Goal: Navigation & Orientation: Understand site structure

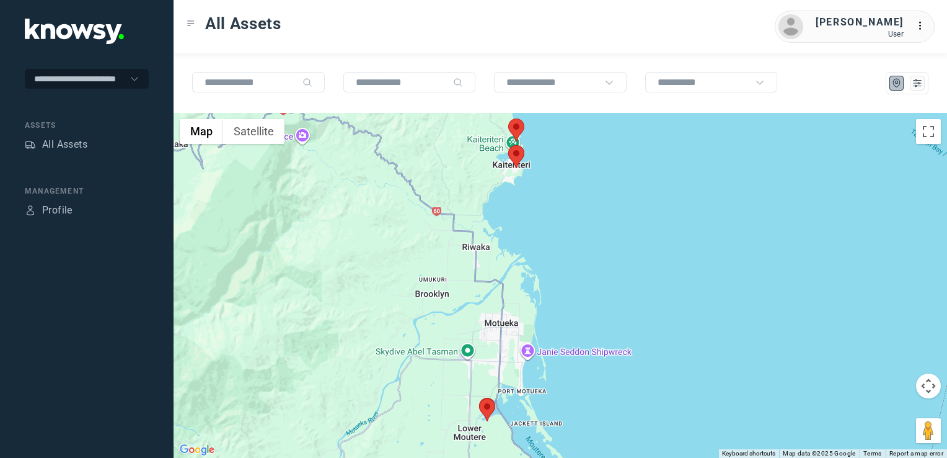
click at [517, 152] on img at bounding box center [516, 156] width 16 height 23
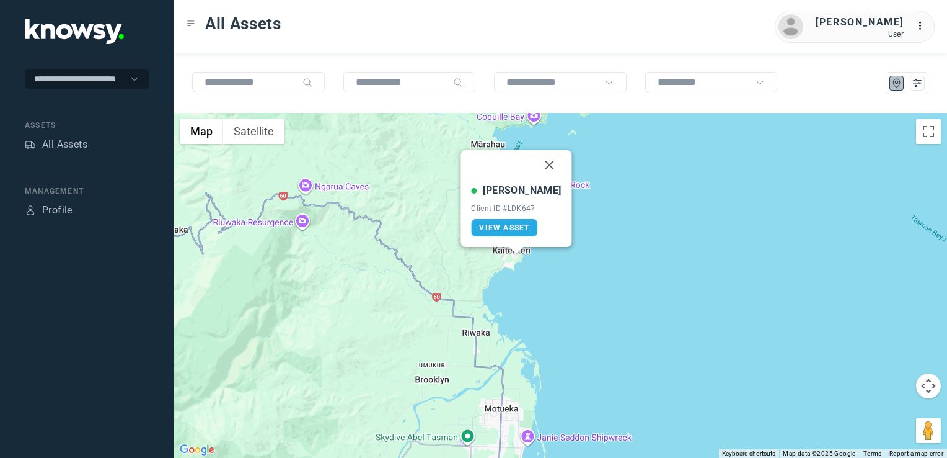
drag, startPoint x: 543, startPoint y: 164, endPoint x: 543, endPoint y: 174, distance: 9.9
click at [543, 165] on button "Close" at bounding box center [550, 165] width 30 height 30
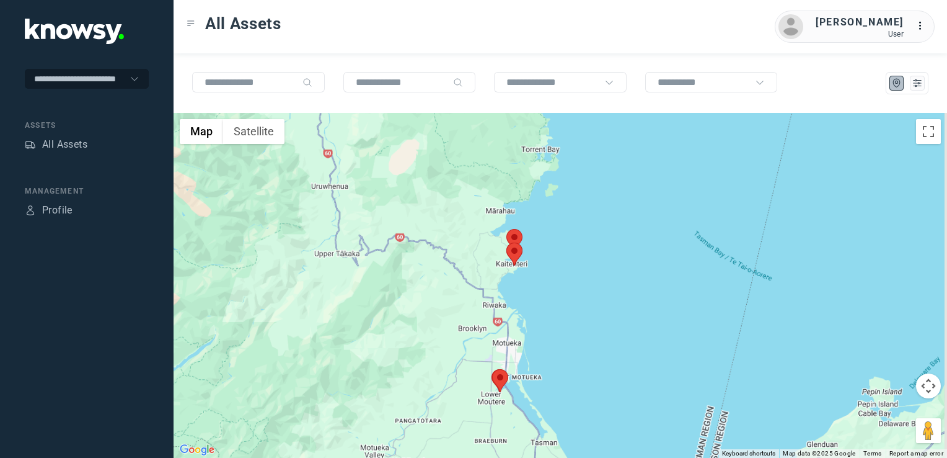
drag, startPoint x: 503, startPoint y: 350, endPoint x: 488, endPoint y: 307, distance: 45.3
click at [488, 309] on div "To navigate, press the arrow keys." at bounding box center [561, 285] width 774 height 345
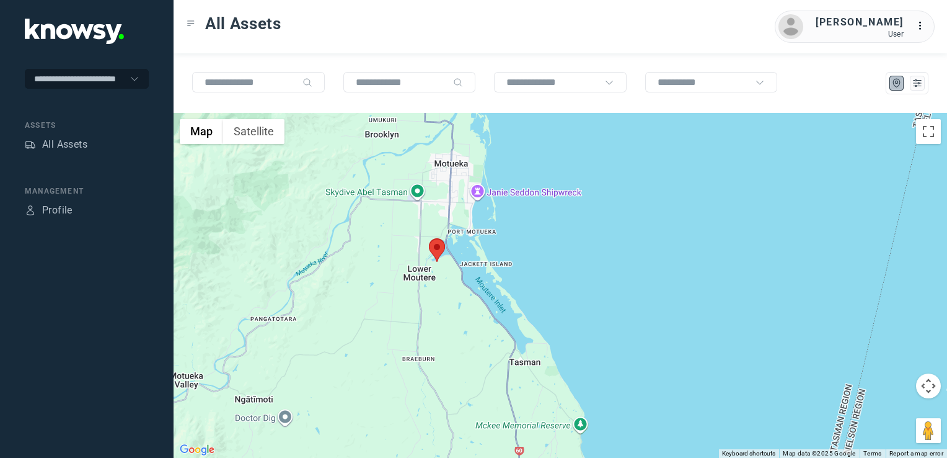
click at [431, 247] on img at bounding box center [437, 250] width 16 height 23
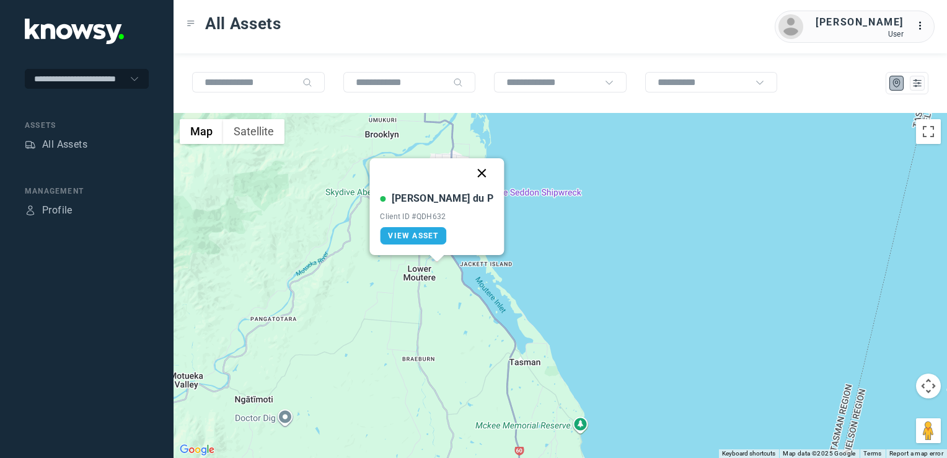
click at [467, 175] on button "Close" at bounding box center [482, 173] width 30 height 30
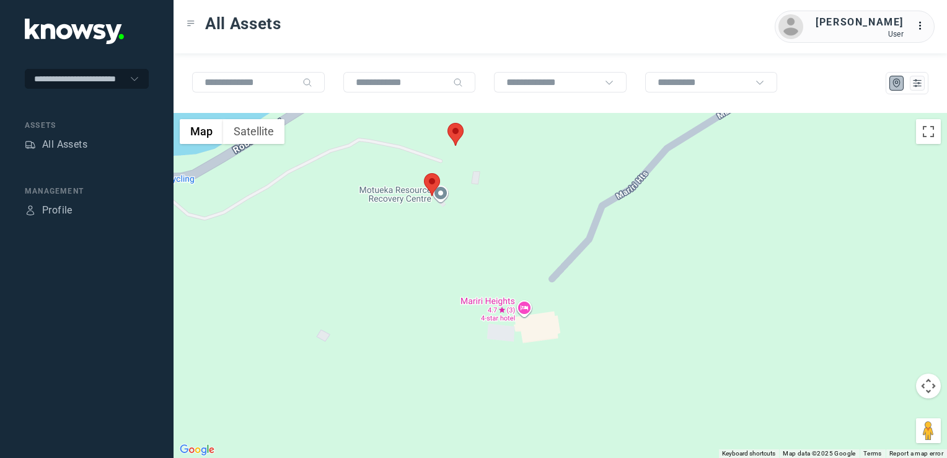
click at [470, 271] on div "To navigate, press the arrow keys." at bounding box center [561, 285] width 774 height 345
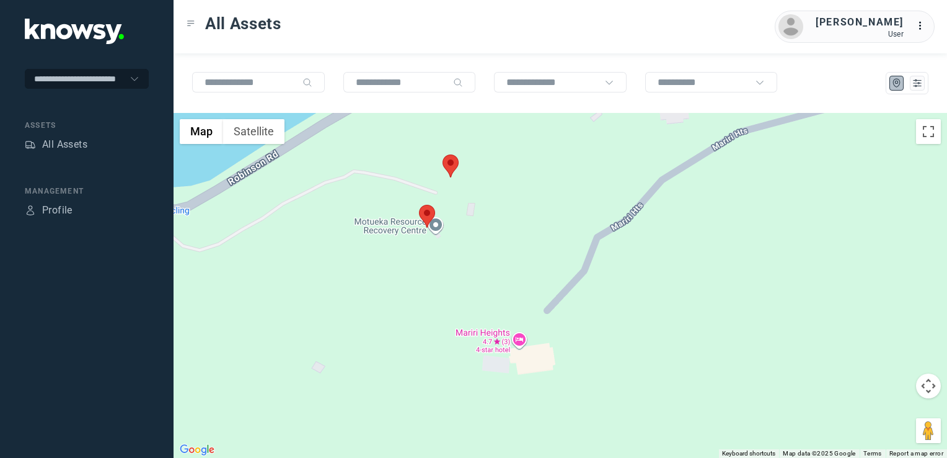
click at [453, 172] on img at bounding box center [451, 165] width 16 height 23
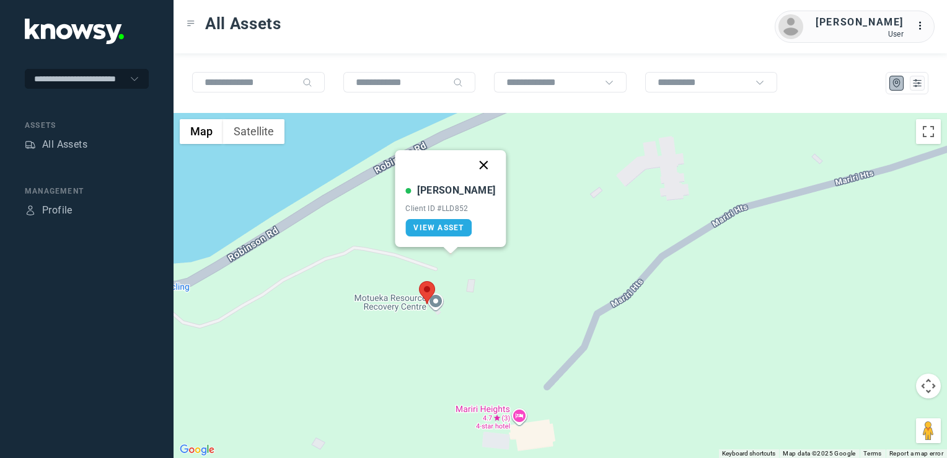
click at [476, 161] on button "Close" at bounding box center [484, 165] width 30 height 30
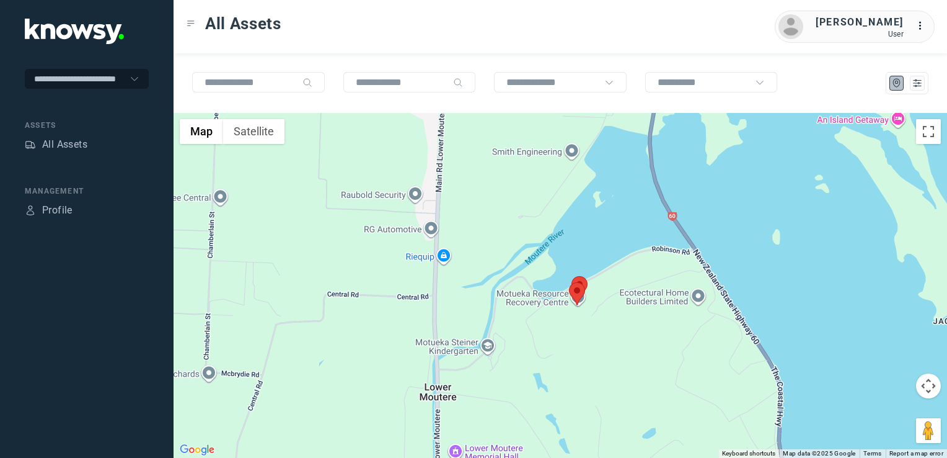
drag, startPoint x: 670, startPoint y: 353, endPoint x: 578, endPoint y: 282, distance: 116.2
click at [590, 291] on div "To navigate, press the arrow keys." at bounding box center [561, 285] width 774 height 345
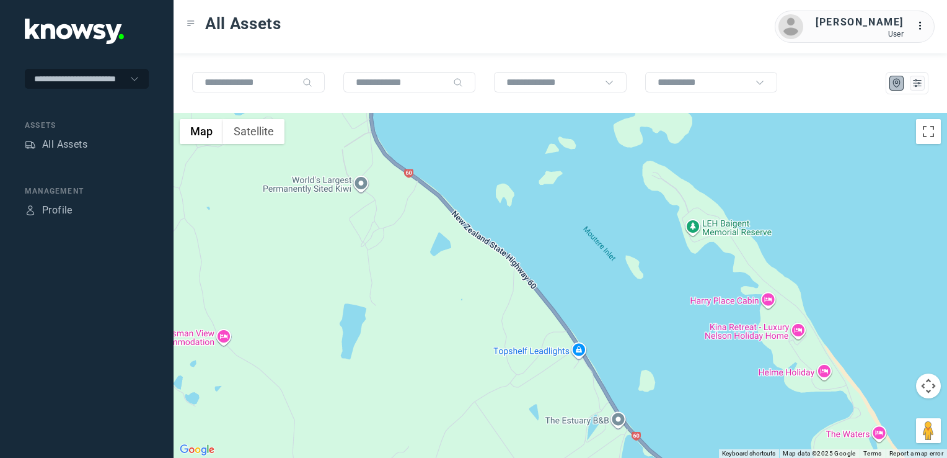
click at [529, 281] on div at bounding box center [561, 285] width 774 height 345
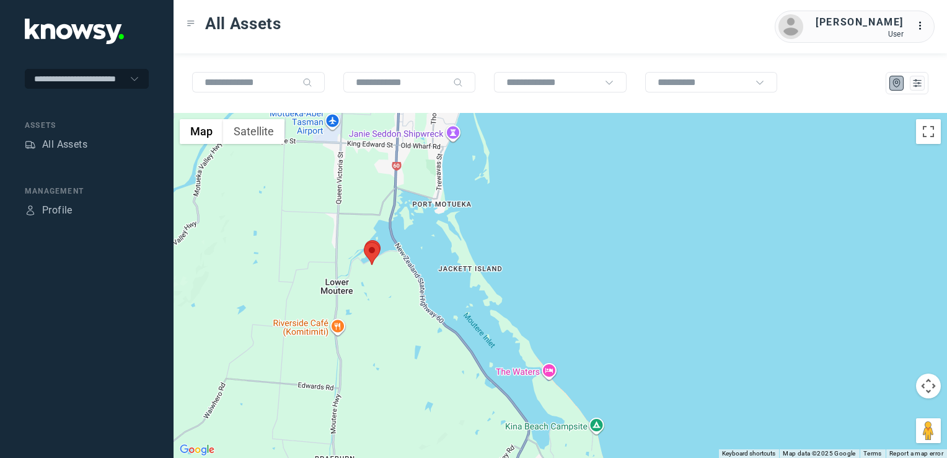
click at [444, 353] on div at bounding box center [561, 285] width 774 height 345
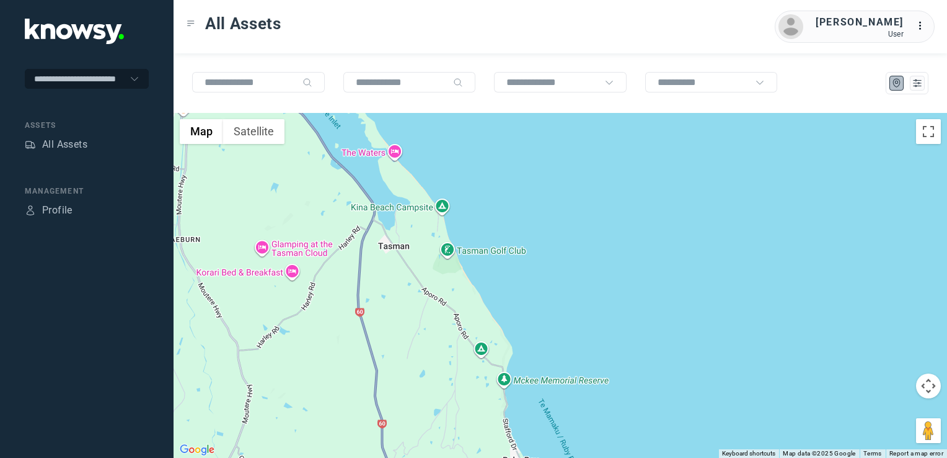
click at [410, 290] on div at bounding box center [561, 285] width 774 height 345
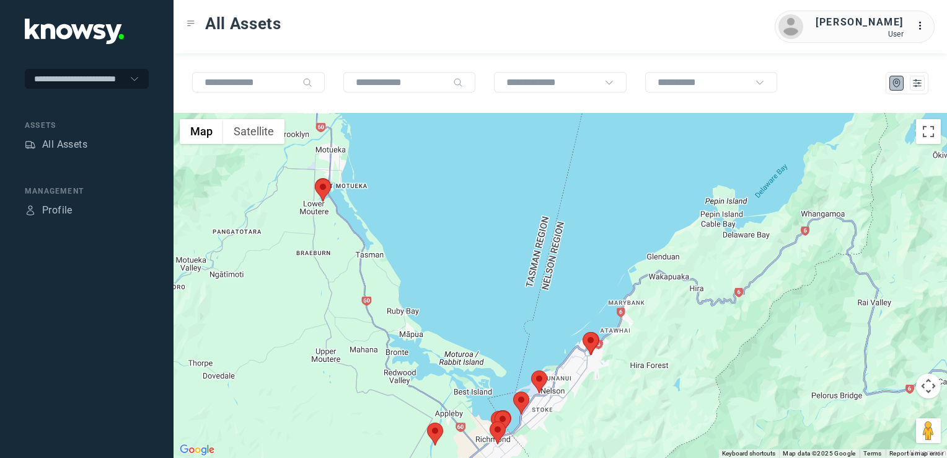
drag, startPoint x: 430, startPoint y: 382, endPoint x: 409, endPoint y: 353, distance: 36.3
click at [409, 354] on div at bounding box center [561, 285] width 774 height 345
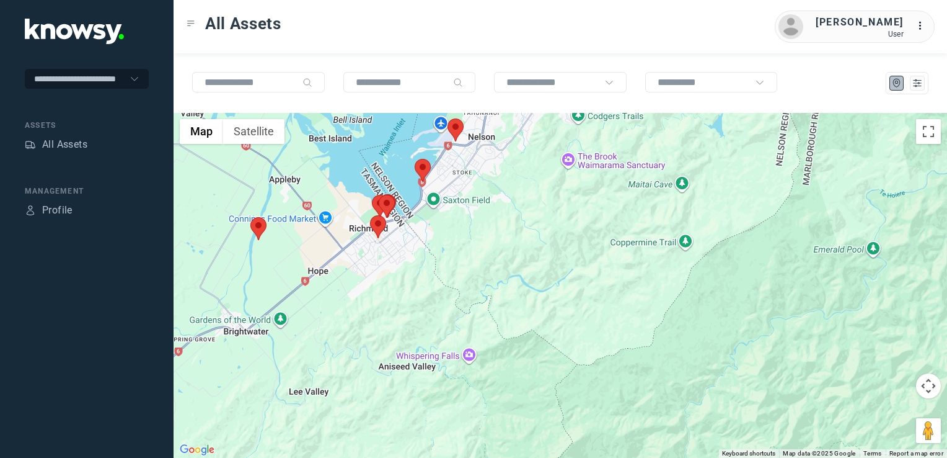
drag, startPoint x: 358, startPoint y: 259, endPoint x: 424, endPoint y: 293, distance: 73.7
click at [422, 293] on div at bounding box center [561, 285] width 774 height 345
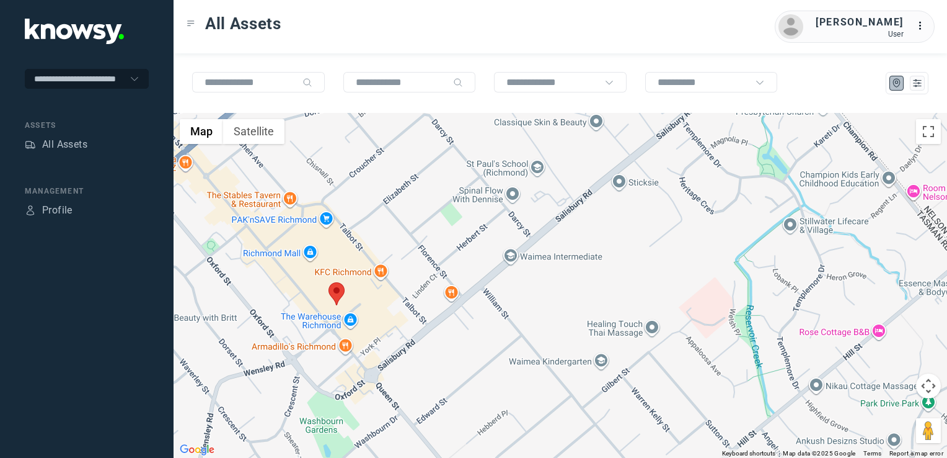
click at [330, 294] on img at bounding box center [337, 293] width 16 height 23
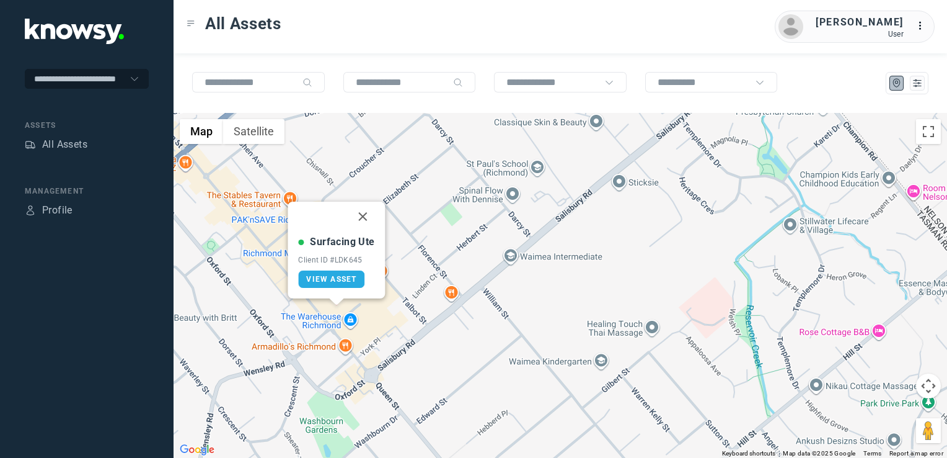
drag, startPoint x: 363, startPoint y: 219, endPoint x: 409, endPoint y: 245, distance: 53.6
click at [363, 219] on button "Close" at bounding box center [363, 216] width 30 height 30
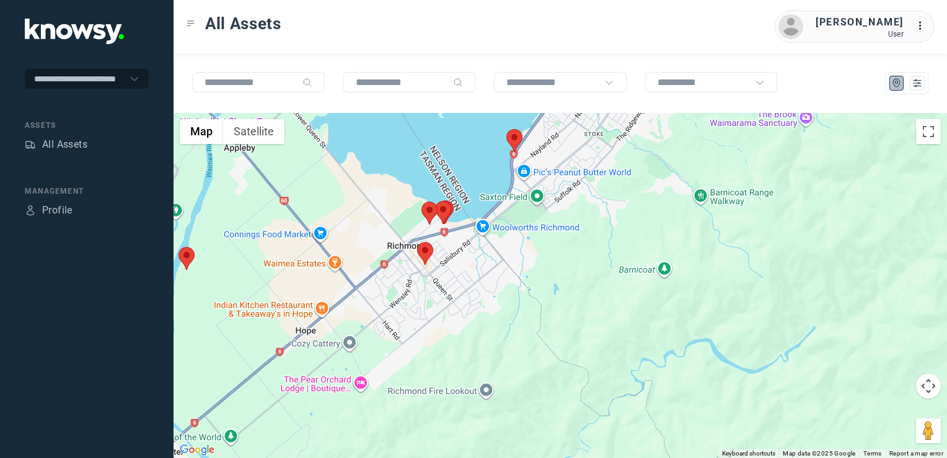
click at [542, 311] on div "To navigate, press the arrow keys." at bounding box center [561, 285] width 774 height 345
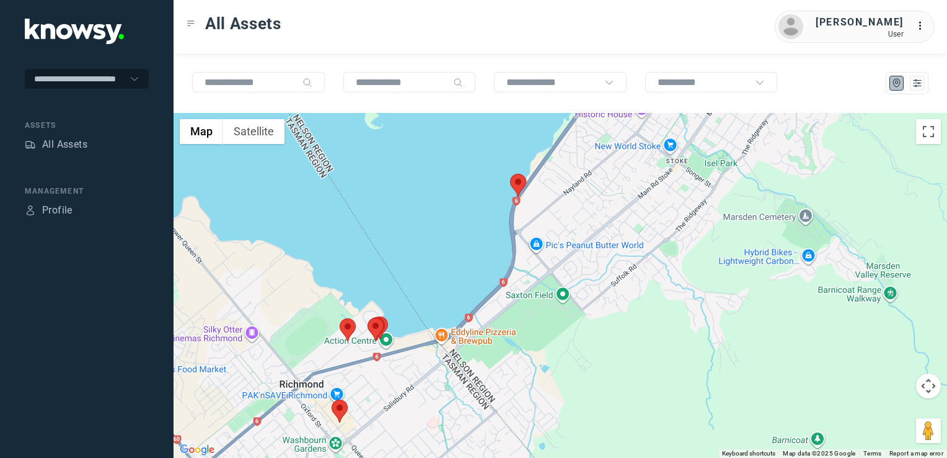
drag, startPoint x: 503, startPoint y: 215, endPoint x: 501, endPoint y: 273, distance: 58.3
click at [495, 279] on div at bounding box center [561, 285] width 774 height 345
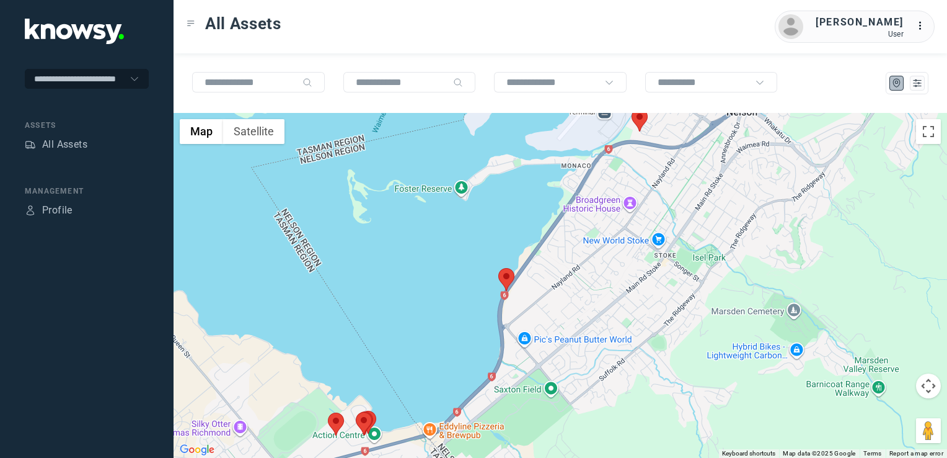
click at [507, 274] on img at bounding box center [506, 279] width 16 height 23
click at [509, 269] on img at bounding box center [506, 279] width 16 height 23
click at [509, 271] on img at bounding box center [506, 279] width 16 height 23
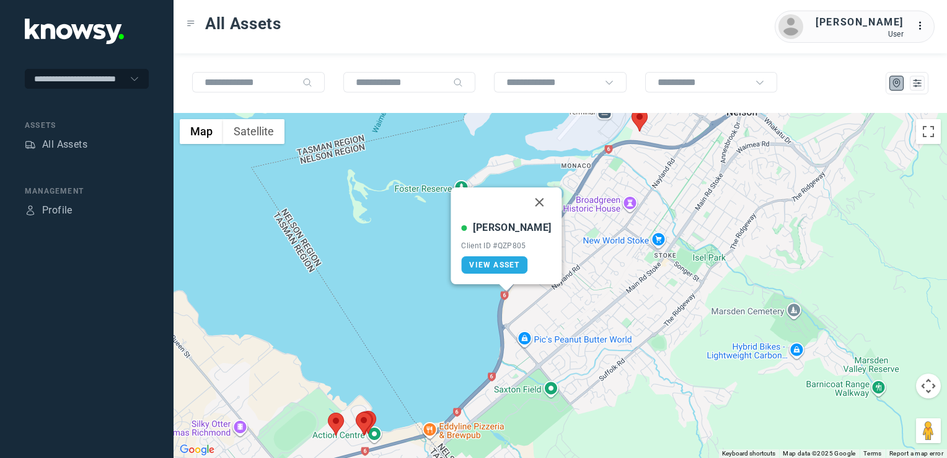
drag, startPoint x: 527, startPoint y: 197, endPoint x: 533, endPoint y: 202, distance: 8.3
click at [527, 197] on button "Close" at bounding box center [540, 202] width 30 height 30
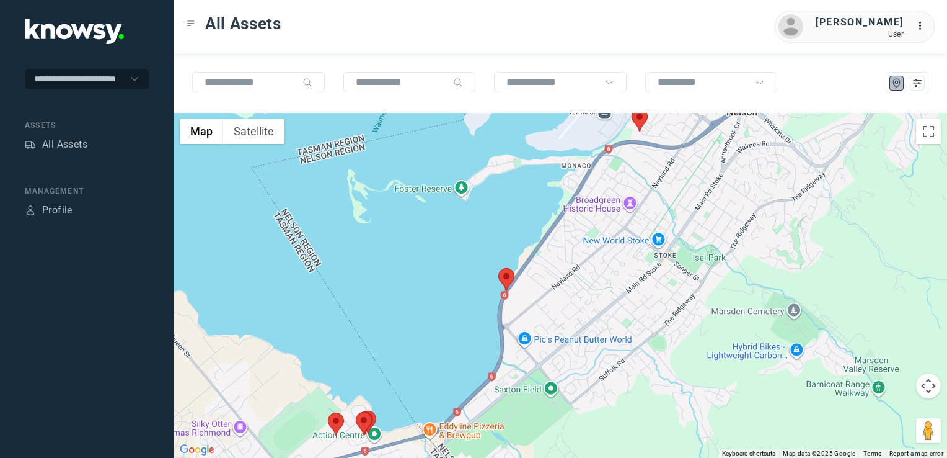
drag, startPoint x: 598, startPoint y: 241, endPoint x: 580, endPoint y: 294, distance: 56.3
click at [576, 286] on div "To navigate, press the arrow keys." at bounding box center [561, 285] width 774 height 345
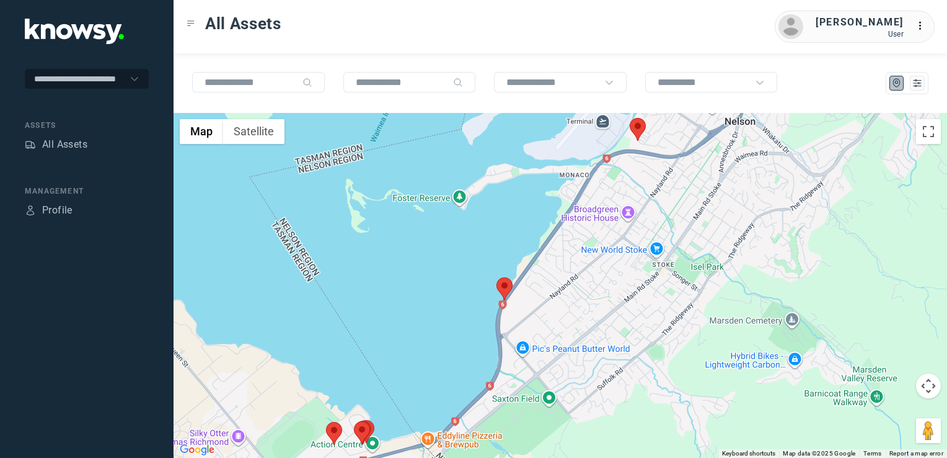
drag, startPoint x: 671, startPoint y: 223, endPoint x: 651, endPoint y: 281, distance: 62.3
click at [652, 279] on div at bounding box center [561, 285] width 774 height 345
